Goal: Transaction & Acquisition: Subscribe to service/newsletter

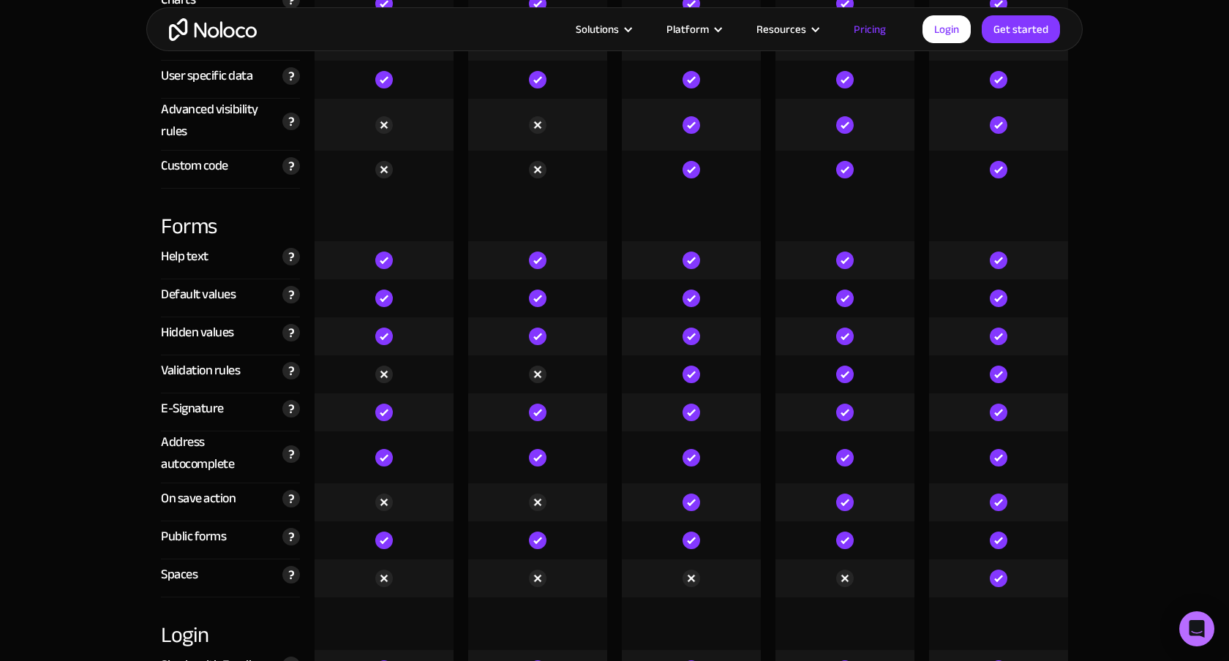
scroll to position [4156, 0]
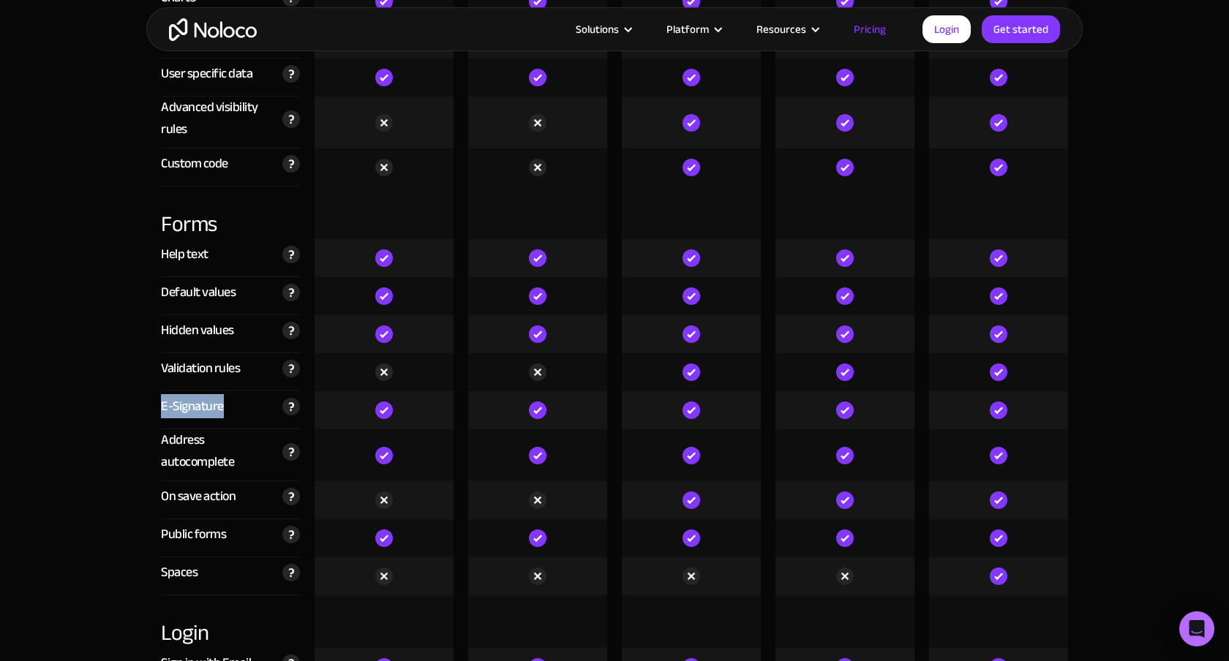
drag, startPoint x: 157, startPoint y: 410, endPoint x: 244, endPoint y: 410, distance: 87.1
click at [244, 410] on div "E-Signature Allows users to capture signatures directly within your app by draw…" at bounding box center [231, 410] width 154 height 38
copy div "E-Signature"
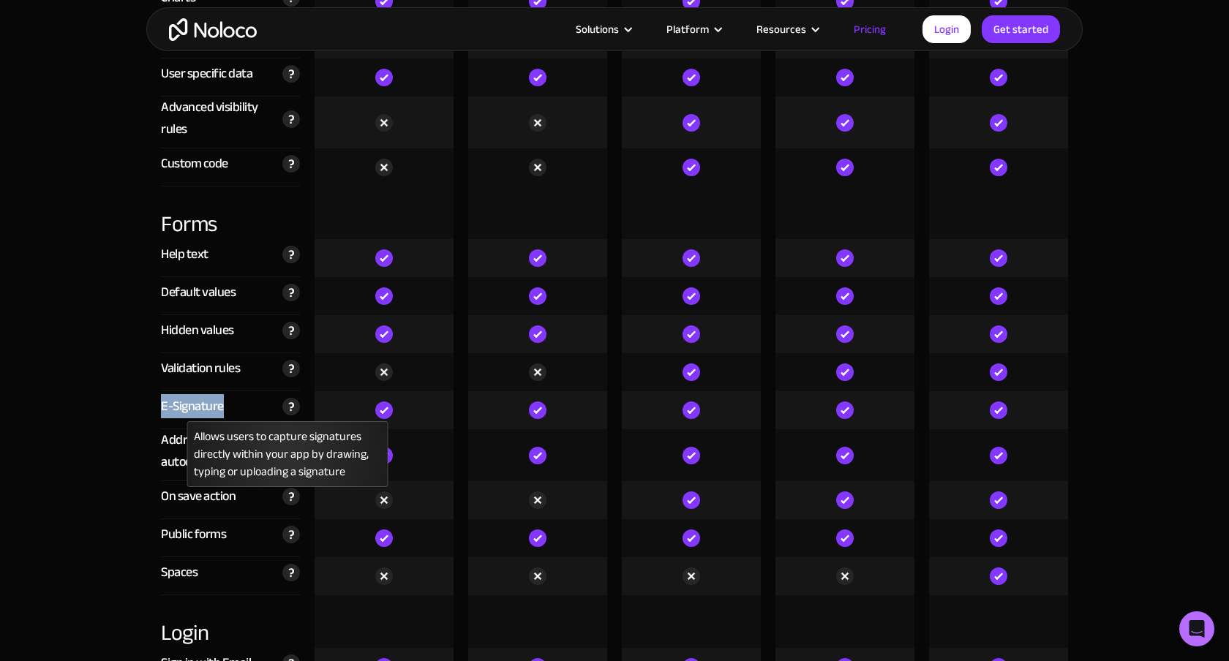
copy div "E-Signature"
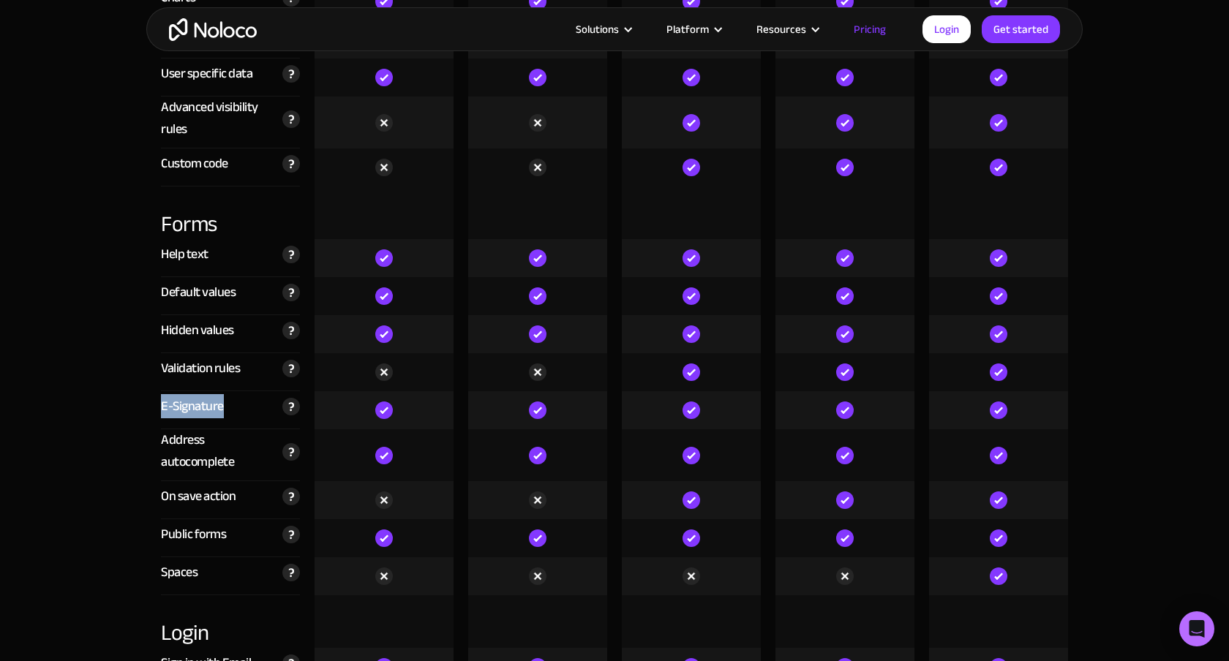
scroll to position [3765, 0]
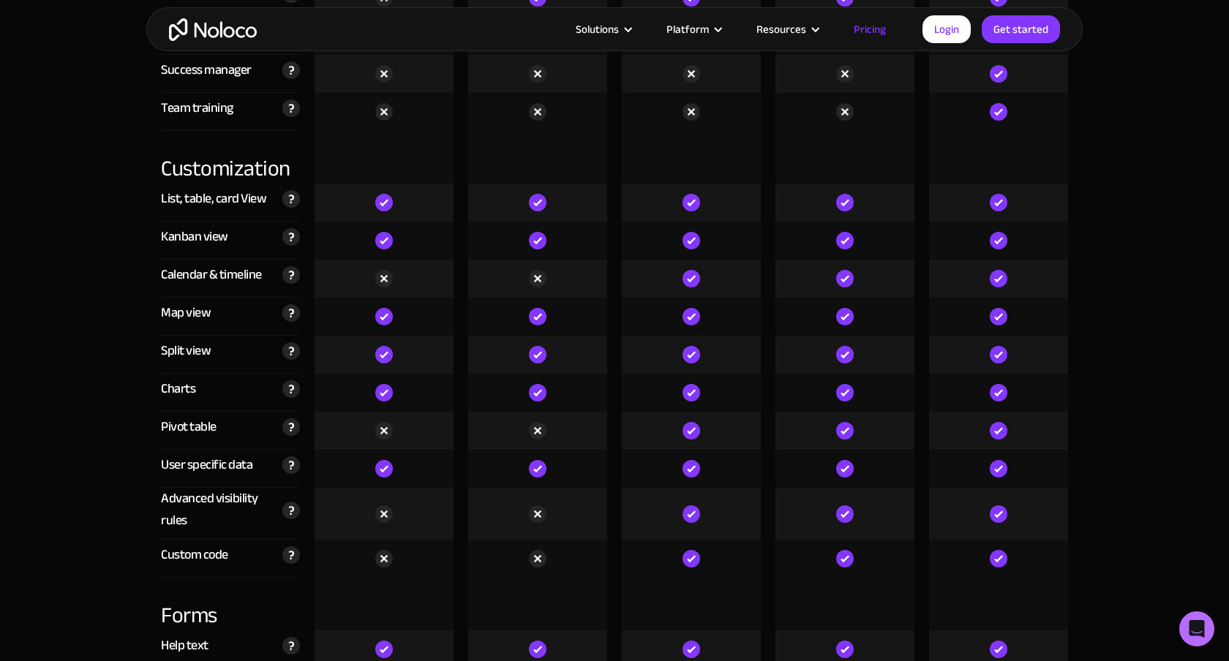
click at [398, 307] on div at bounding box center [384, 317] width 139 height 38
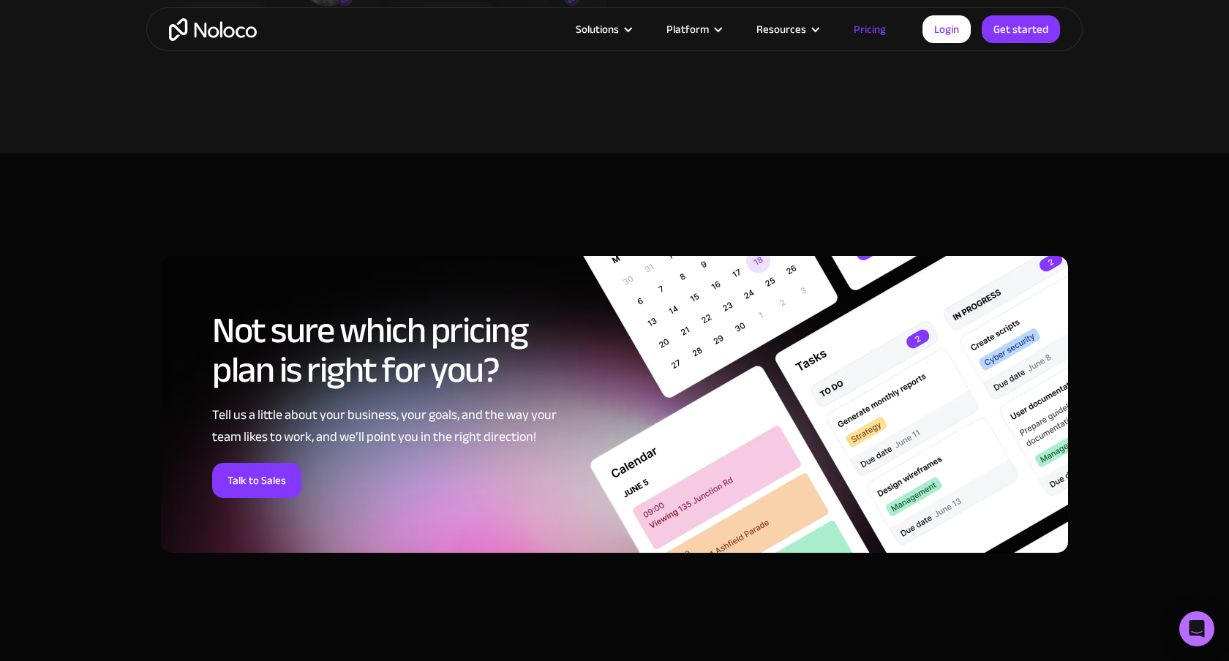
scroll to position [6392, 0]
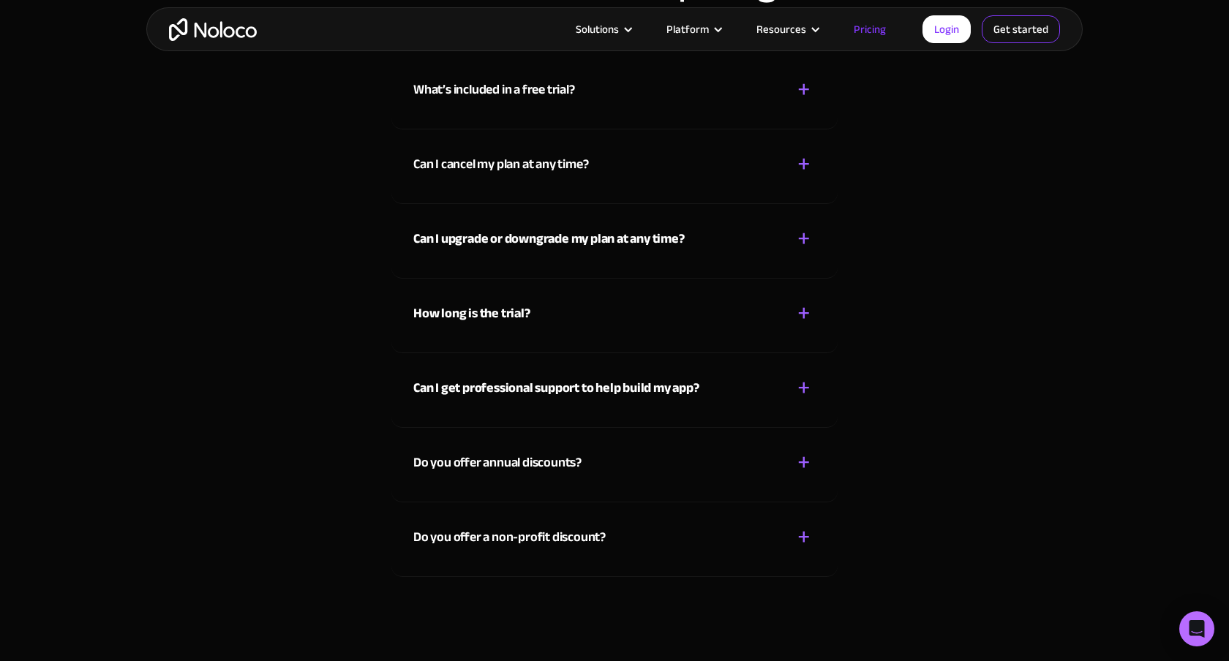
click at [1016, 37] on link "Get started" at bounding box center [1021, 29] width 78 height 28
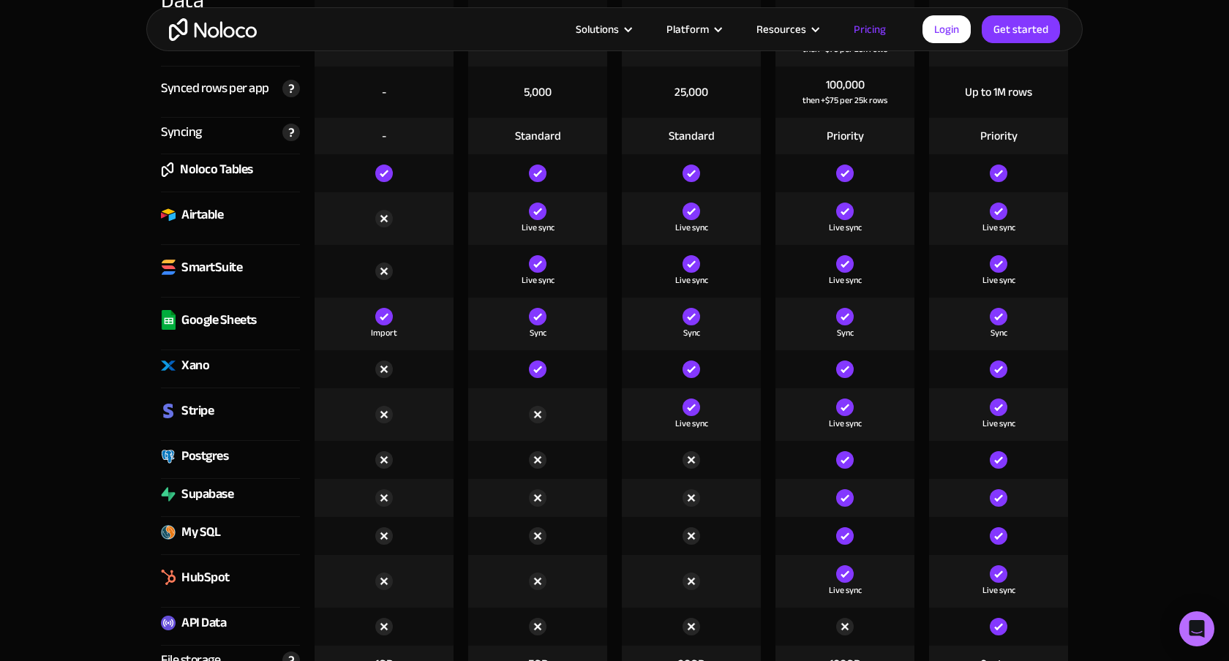
scroll to position [1930, 0]
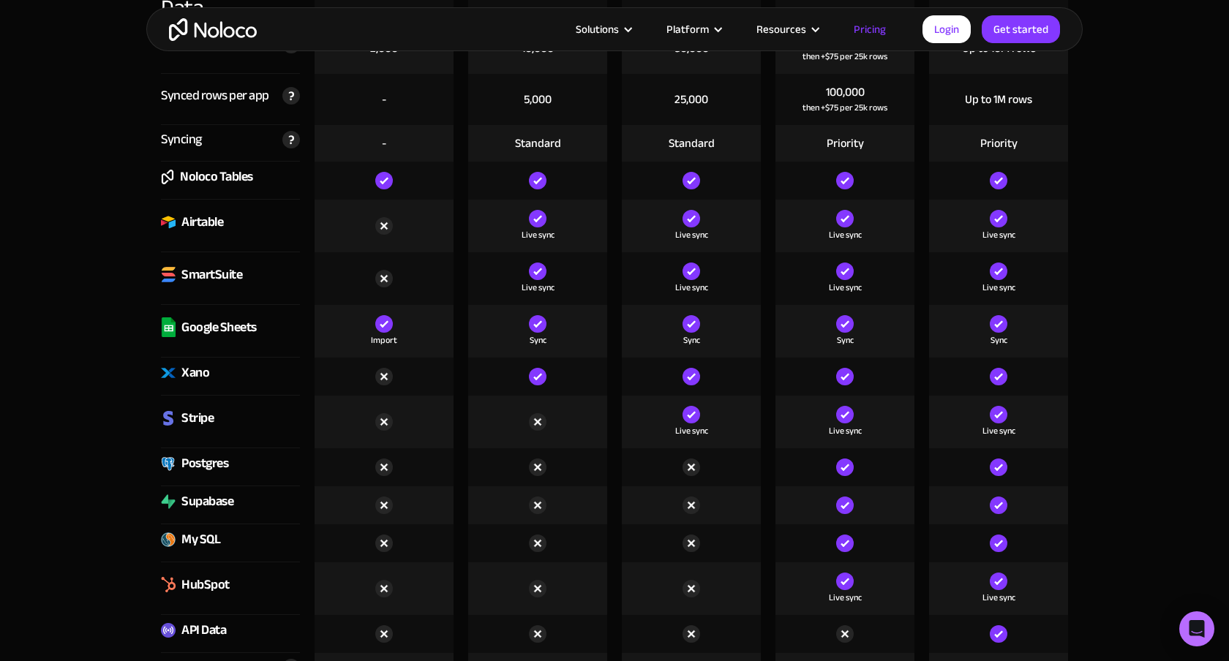
click at [199, 280] on div "SmartSuite" at bounding box center [211, 275] width 61 height 22
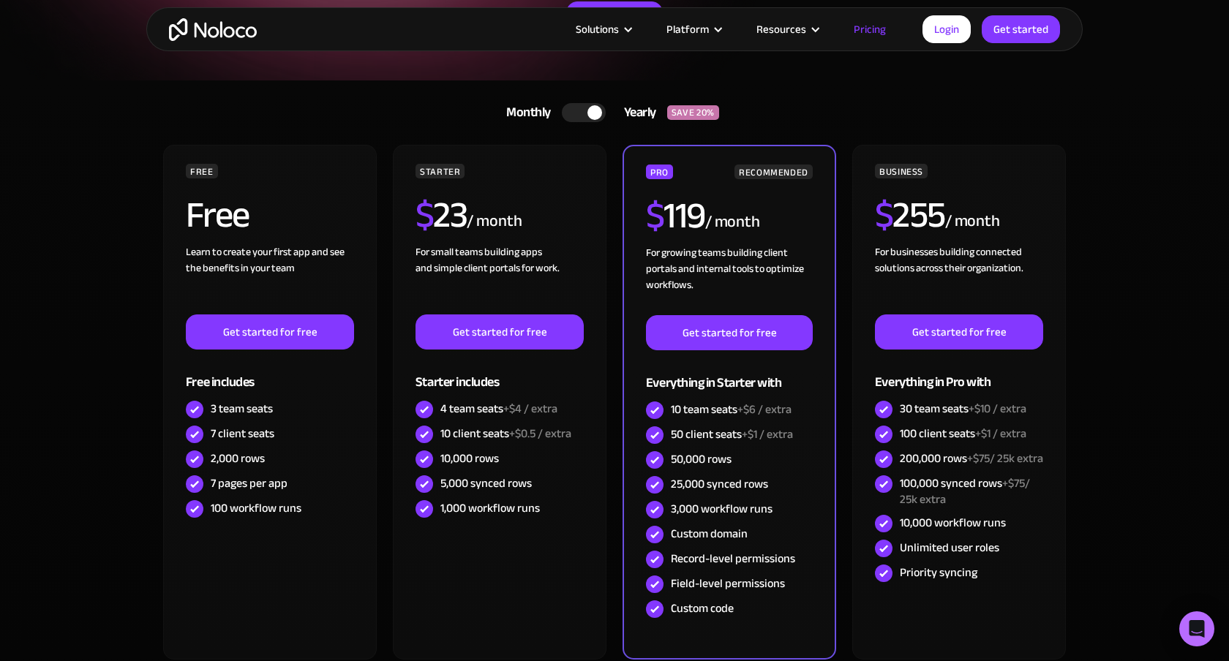
scroll to position [248, 0]
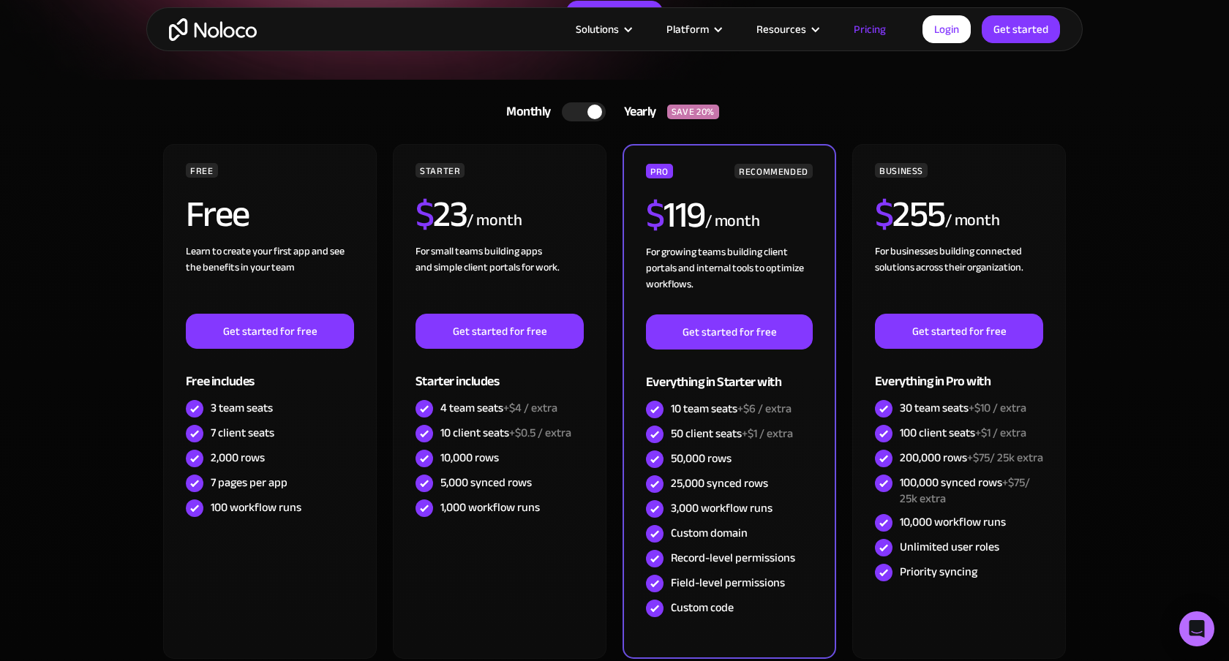
click at [589, 121] on div at bounding box center [584, 111] width 44 height 19
